Goal: Task Accomplishment & Management: Manage account settings

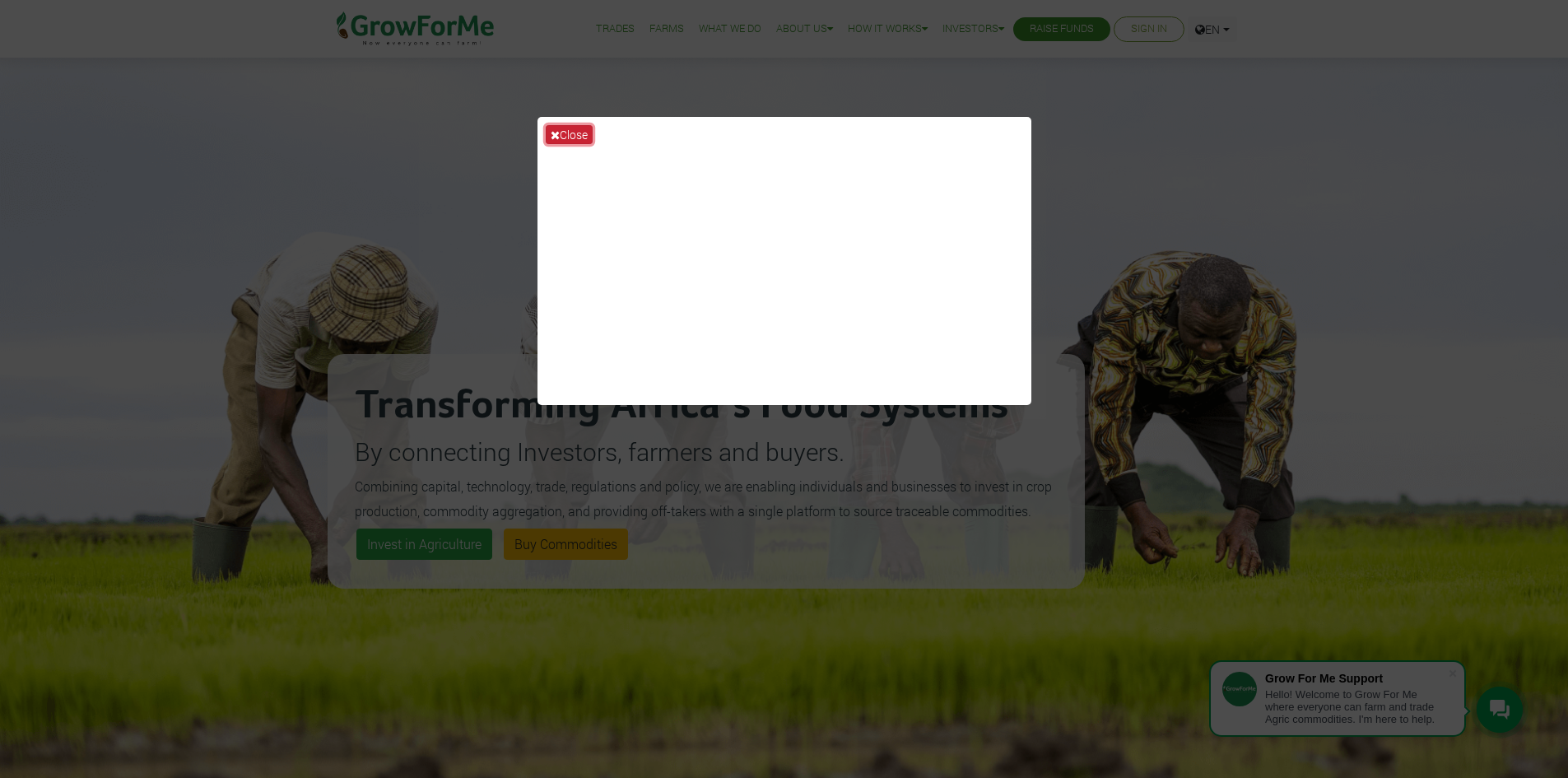
click at [558, 135] on icon at bounding box center [555, 135] width 9 height 12
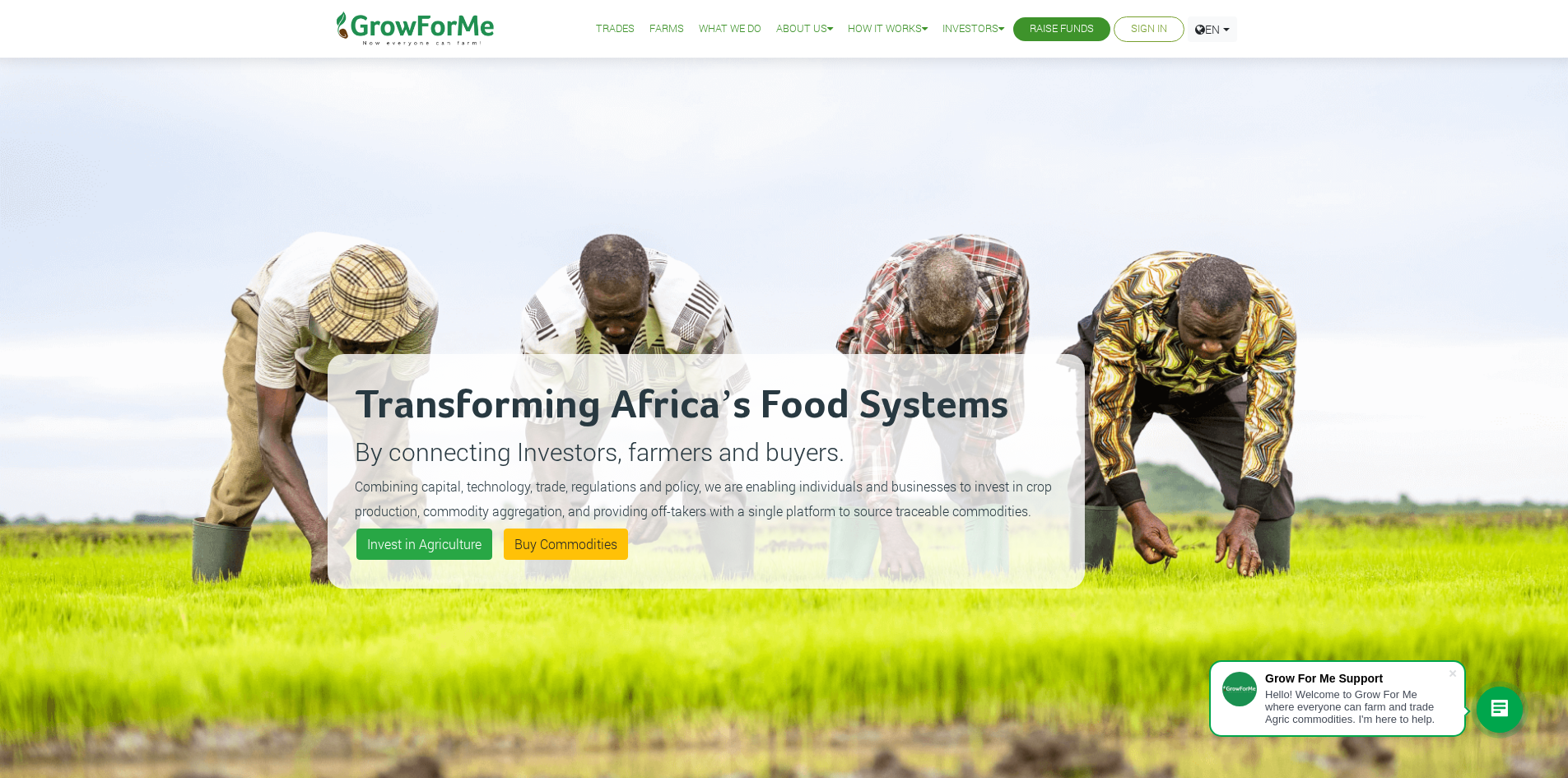
click at [1131, 26] on link "Sign In" at bounding box center [1149, 29] width 36 height 18
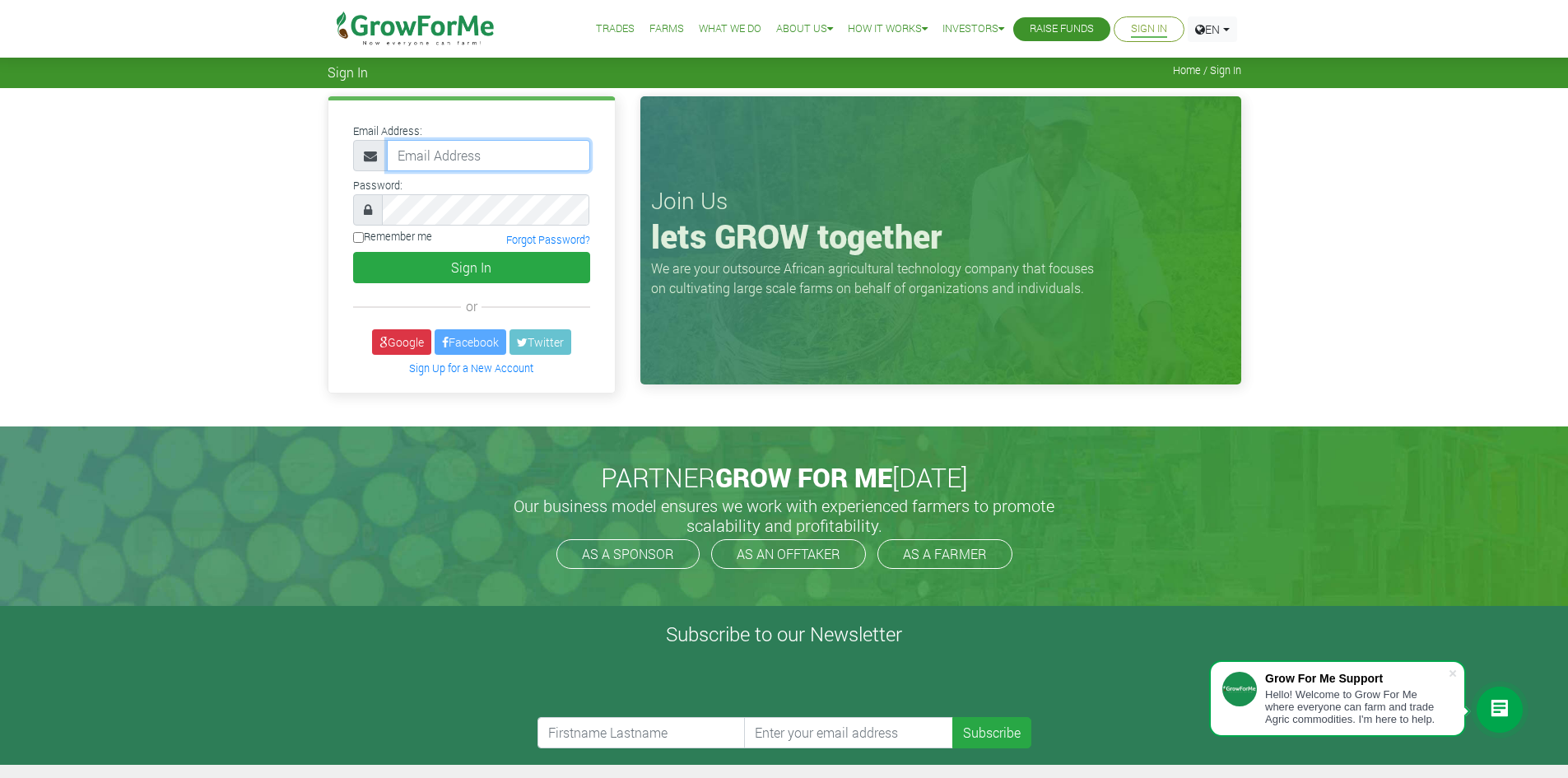
click at [450, 156] on input "email" at bounding box center [489, 156] width 203 height 31
paste input "233550397131@growforme.com"
type input "233550397131@growforme.com"
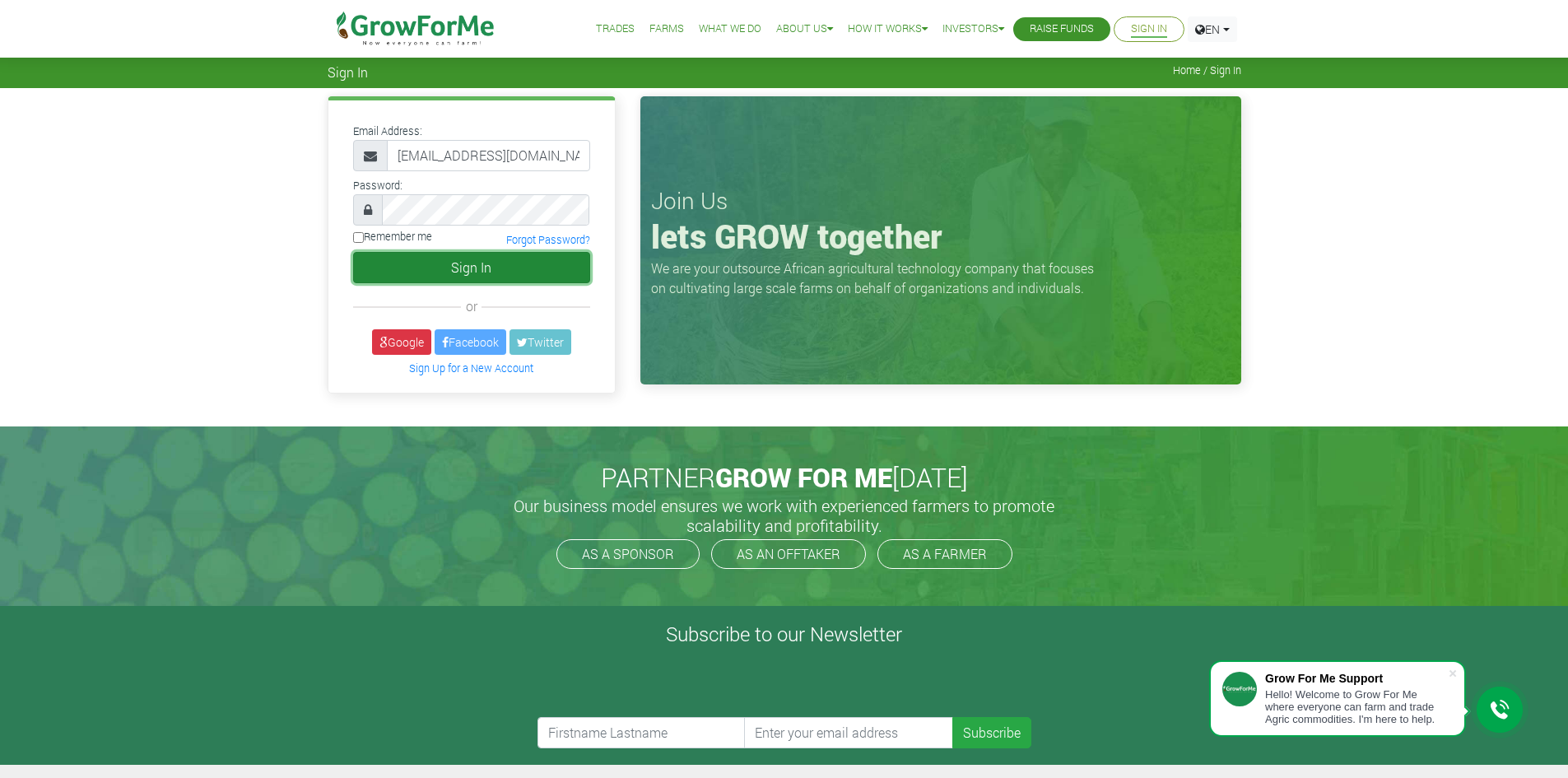
click at [503, 270] on button "Sign In" at bounding box center [472, 268] width 237 height 31
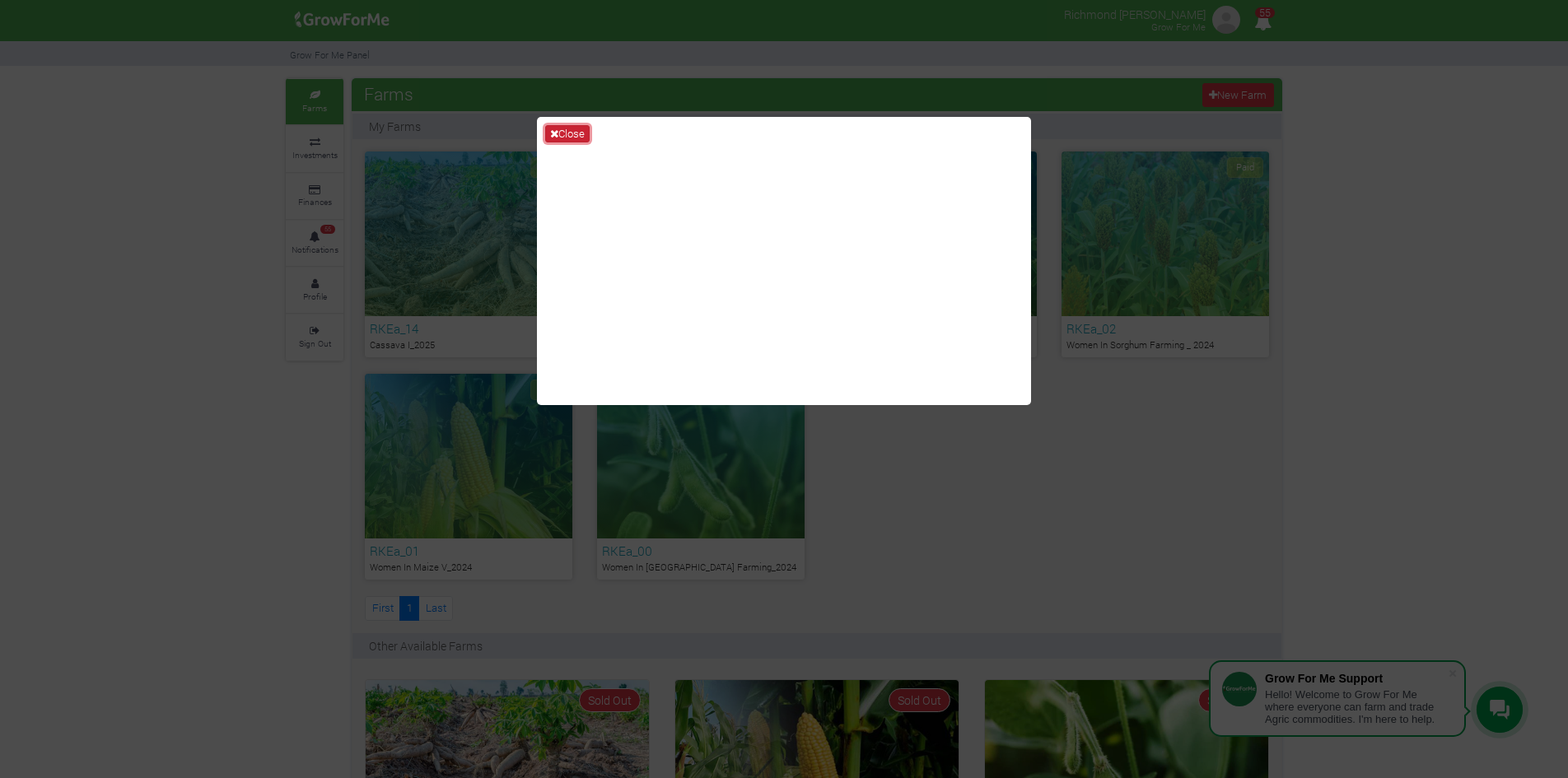
click at [569, 133] on button "Close" at bounding box center [568, 134] width 45 height 19
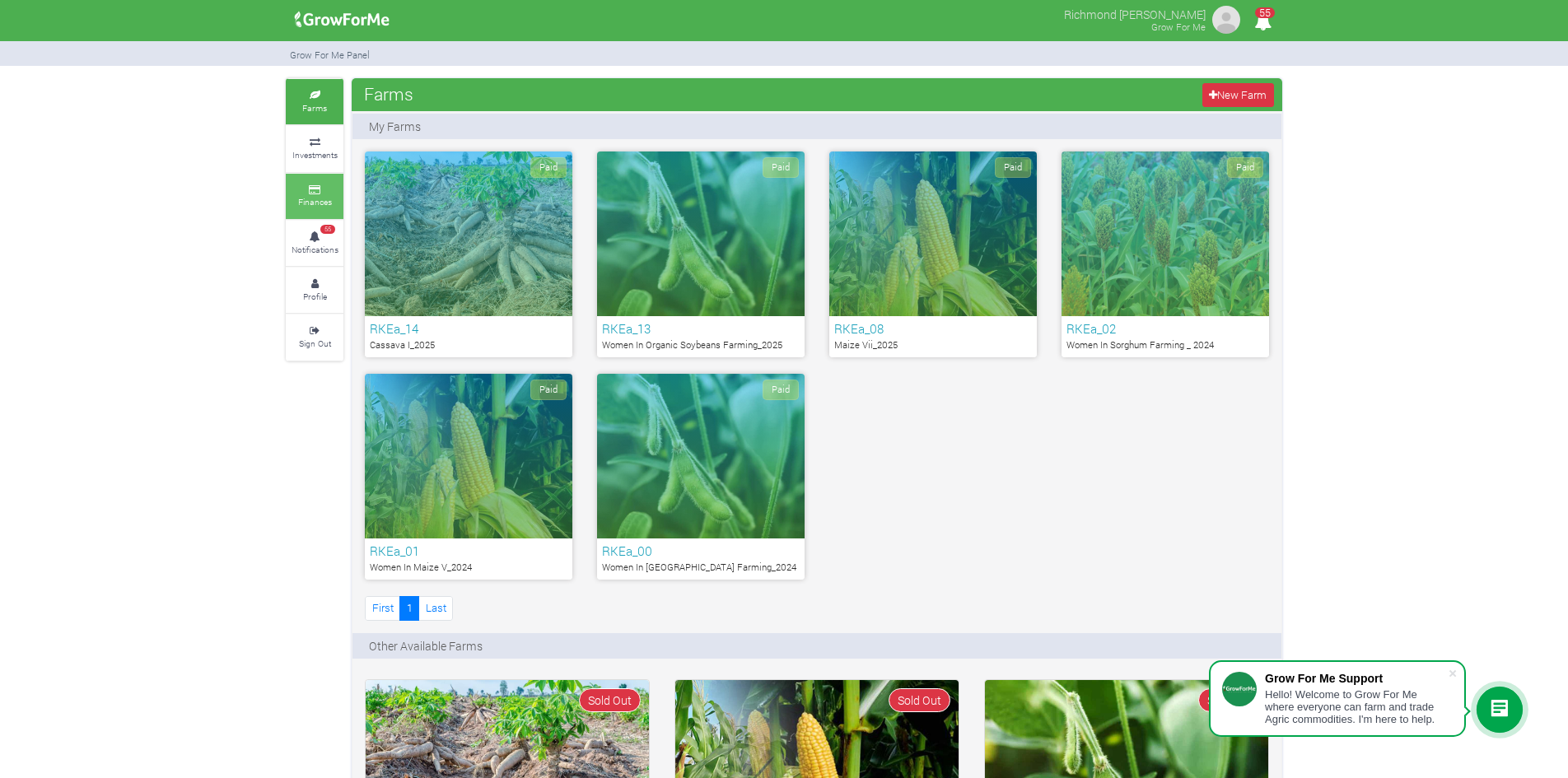
click at [317, 190] on icon at bounding box center [315, 190] width 50 height 8
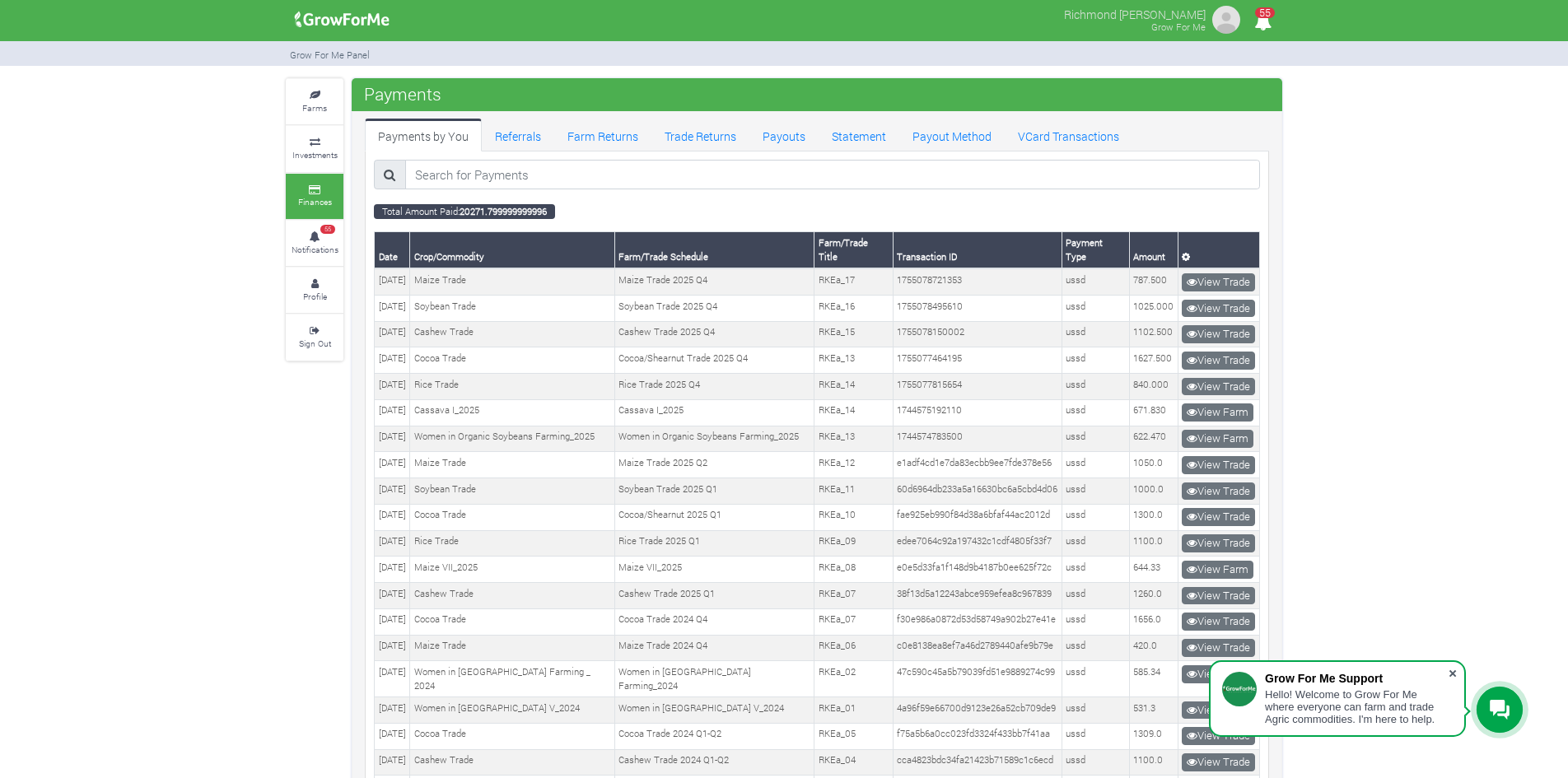
click at [1453, 675] on span at bounding box center [1452, 673] width 17 height 17
